Goal: Communication & Community: Participate in discussion

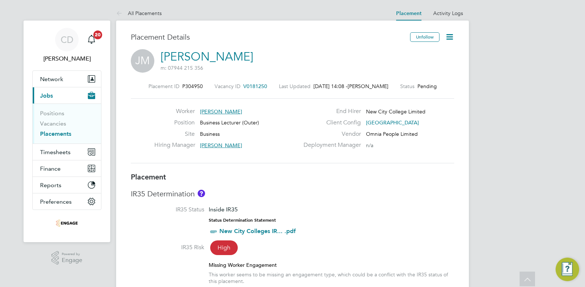
scroll to position [1404, 0]
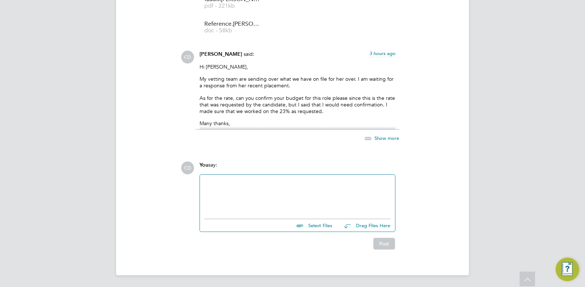
click at [251, 193] on div at bounding box center [297, 195] width 186 height 32
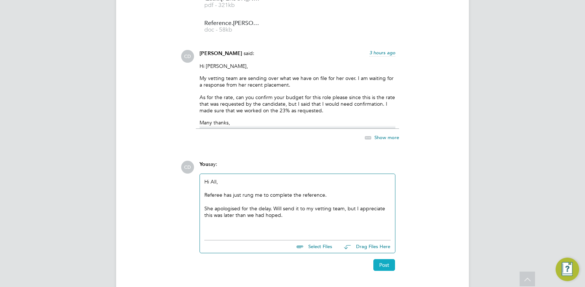
click at [385, 263] on button "Post" at bounding box center [384, 265] width 22 height 12
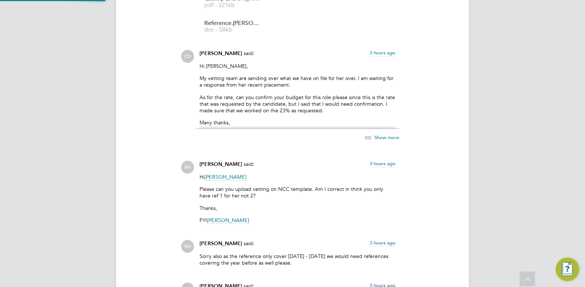
scroll to position [2054, 0]
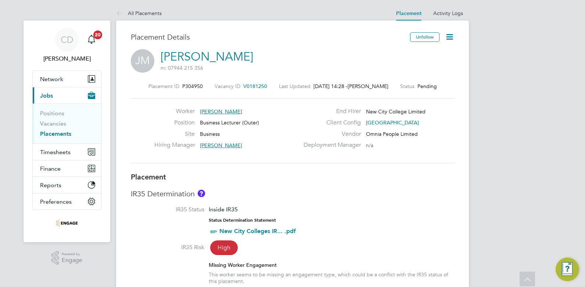
scroll to position [1726, 0]
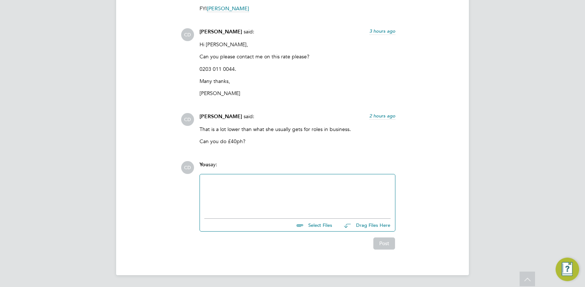
click at [267, 143] on p "Can you do £40ph?" at bounding box center [297, 141] width 196 height 7
